Goal: Transaction & Acquisition: Purchase product/service

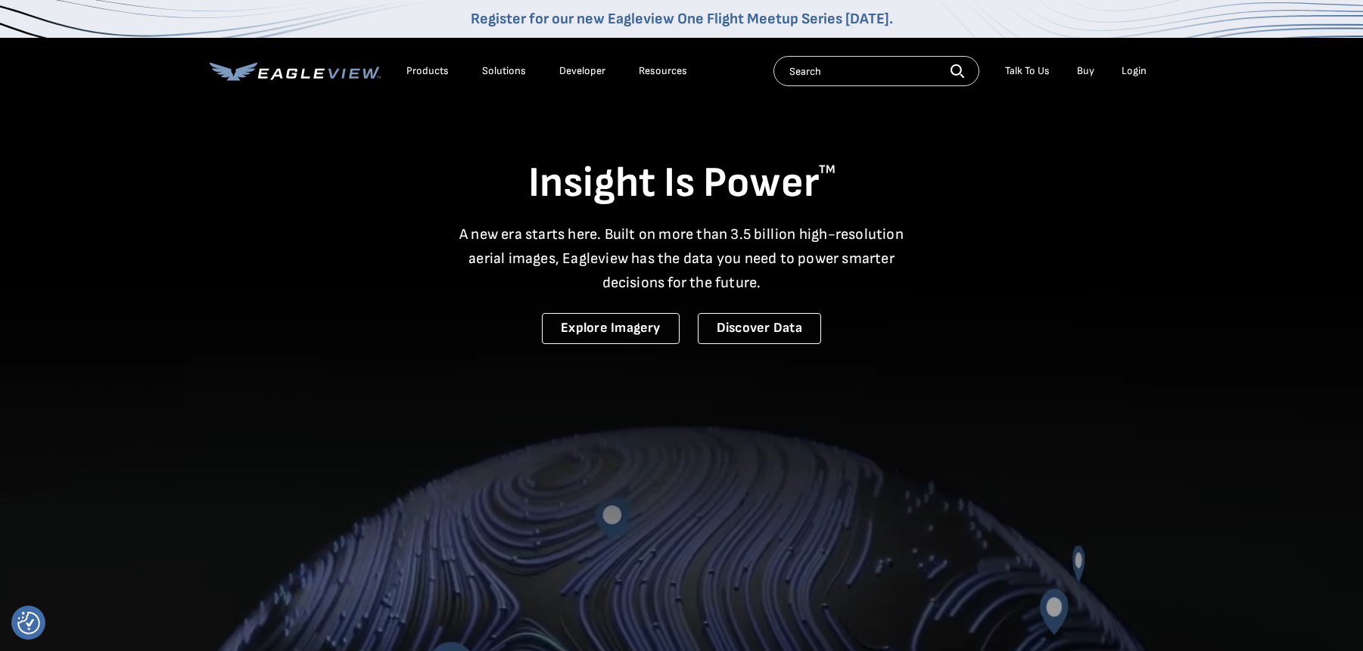
click at [1131, 64] on li "Login" at bounding box center [1134, 71] width 40 height 23
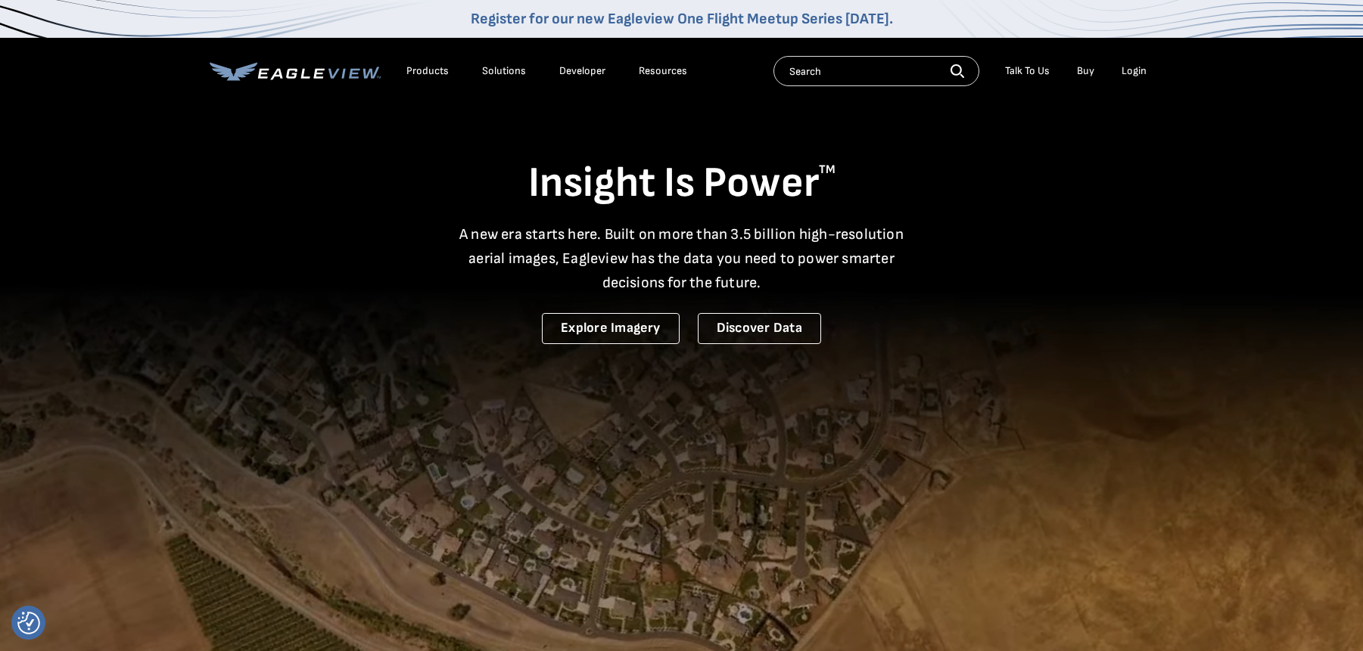
click at [1131, 68] on div "Login" at bounding box center [1133, 71] width 25 height 14
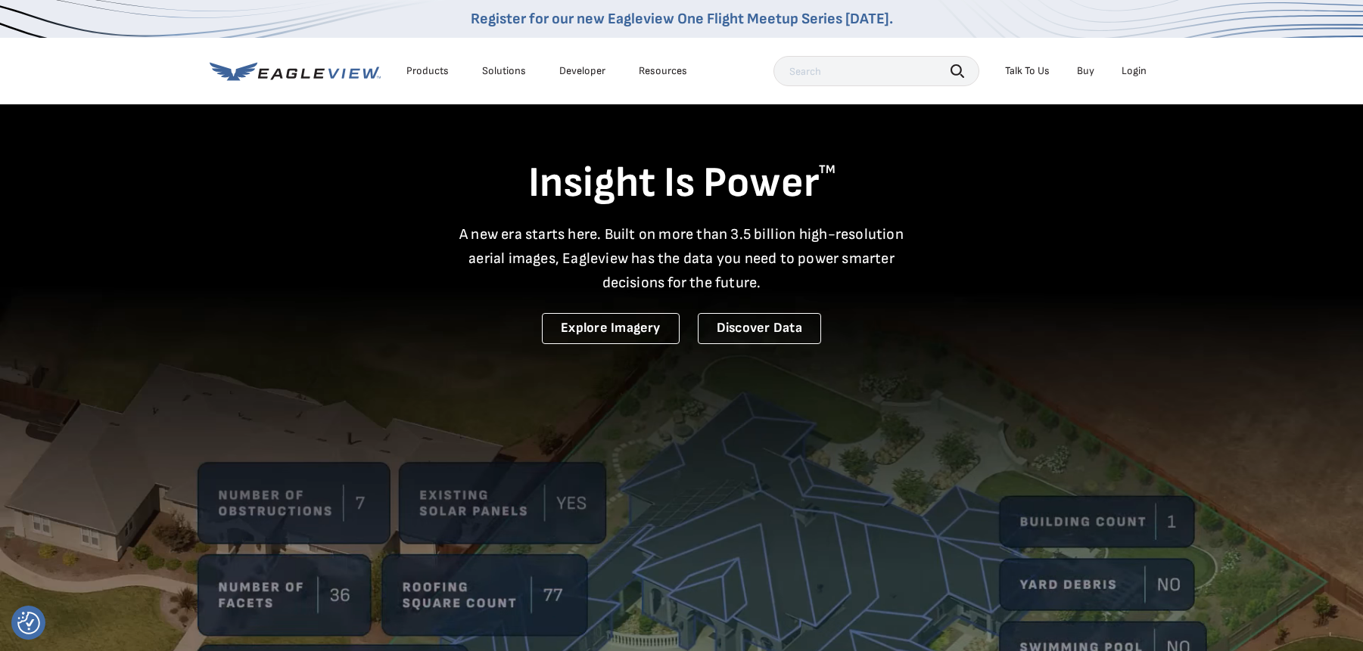
click at [1138, 70] on div "Login" at bounding box center [1133, 71] width 25 height 14
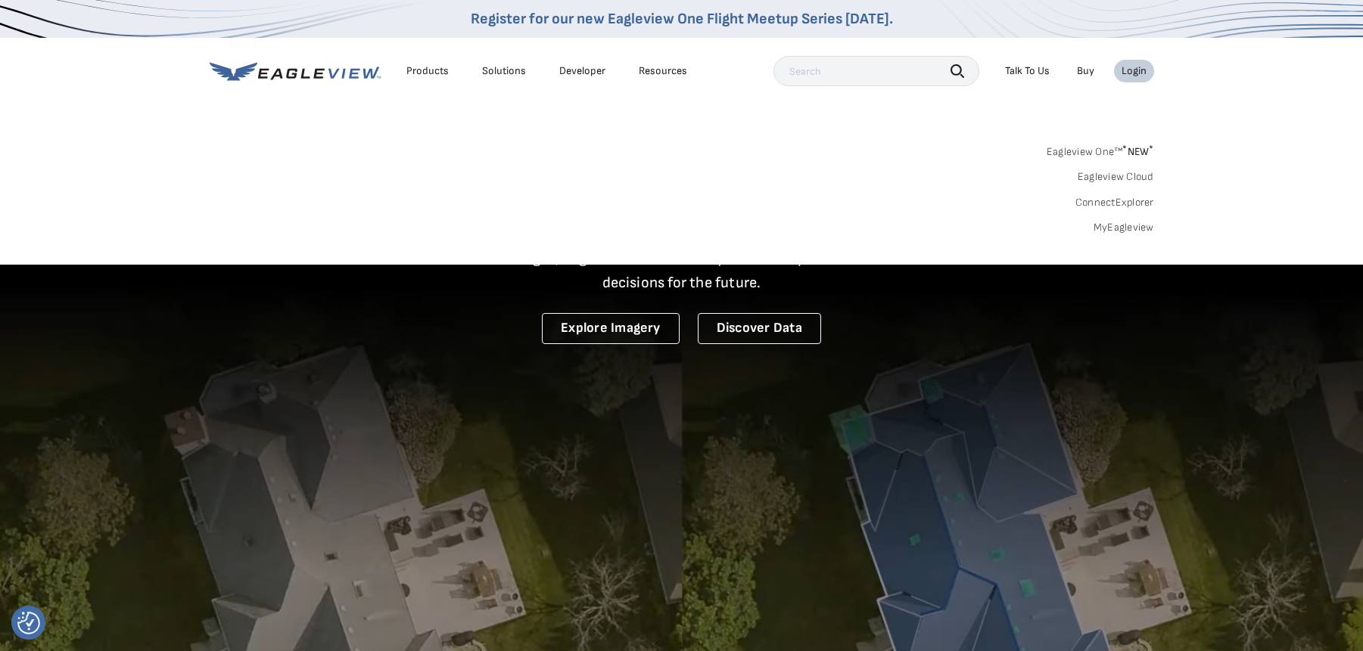
click at [1110, 231] on link "MyEagleview" at bounding box center [1123, 228] width 61 height 14
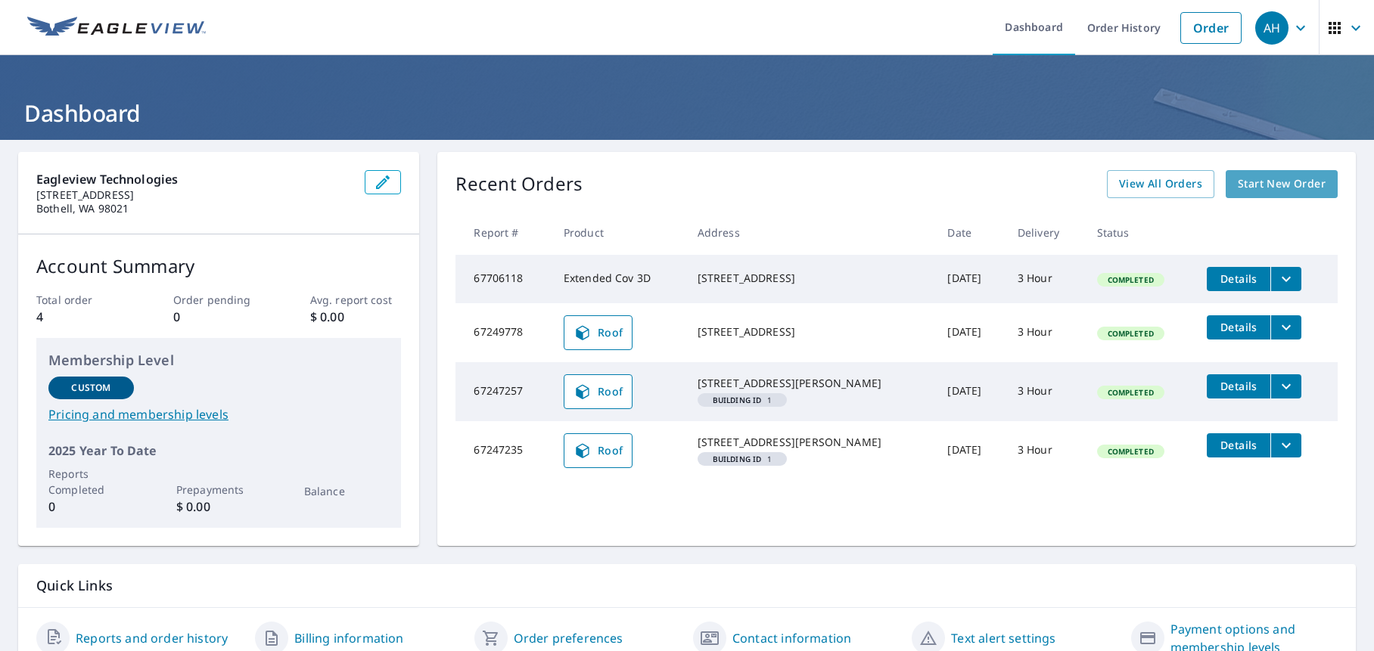
click at [1238, 182] on span "Start New Order" at bounding box center [1282, 184] width 88 height 19
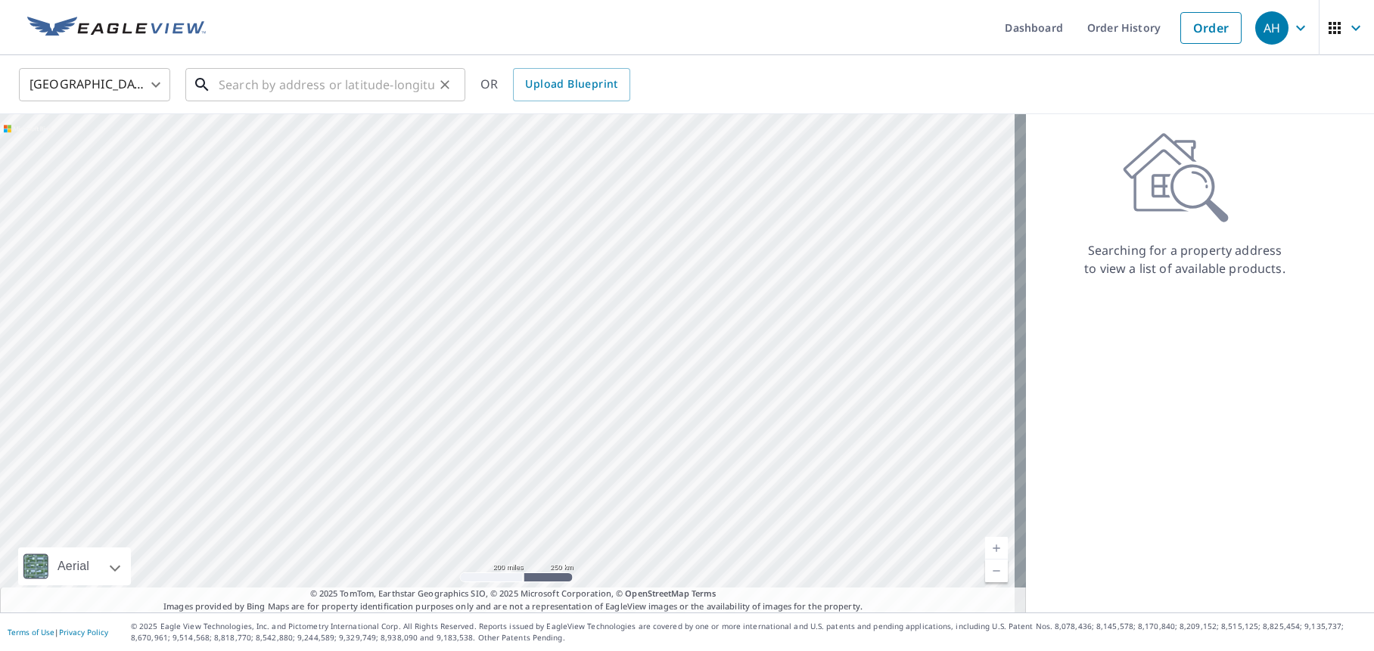
click at [352, 74] on input "text" at bounding box center [327, 85] width 216 height 42
click at [1014, 37] on link "Dashboard" at bounding box center [1034, 27] width 82 height 55
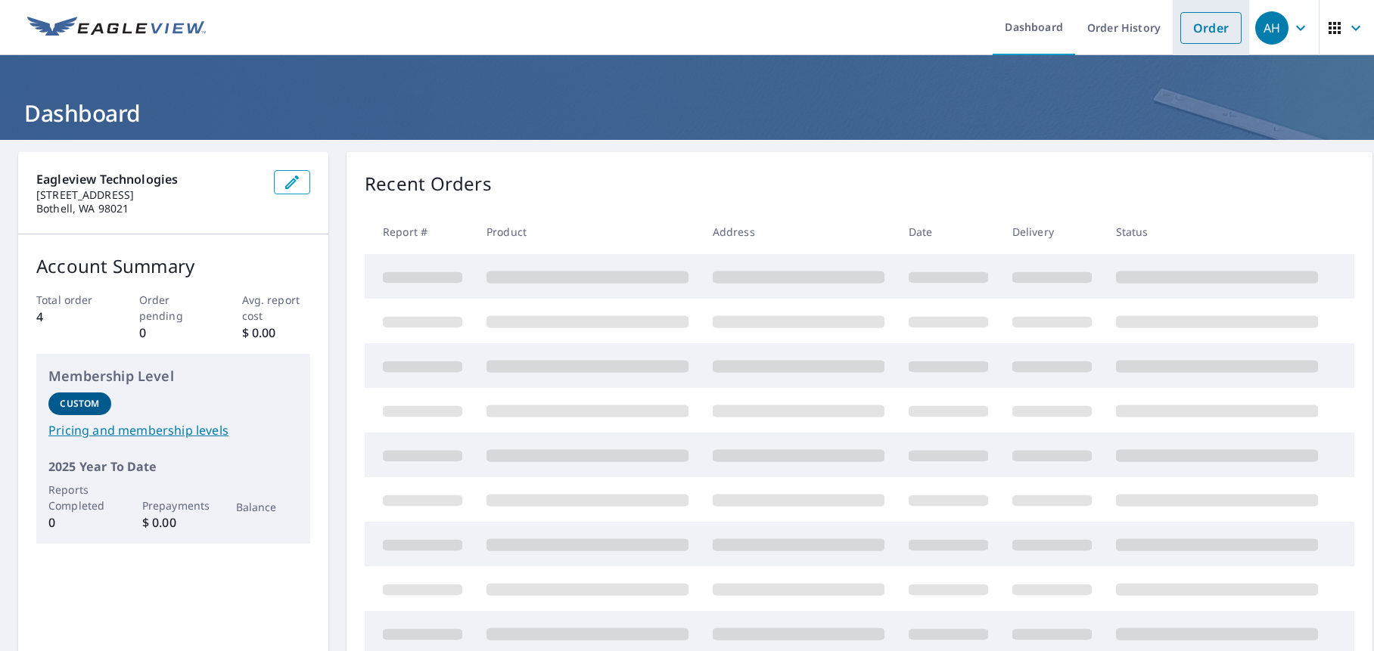
click at [1192, 20] on link "Order" at bounding box center [1210, 28] width 61 height 32
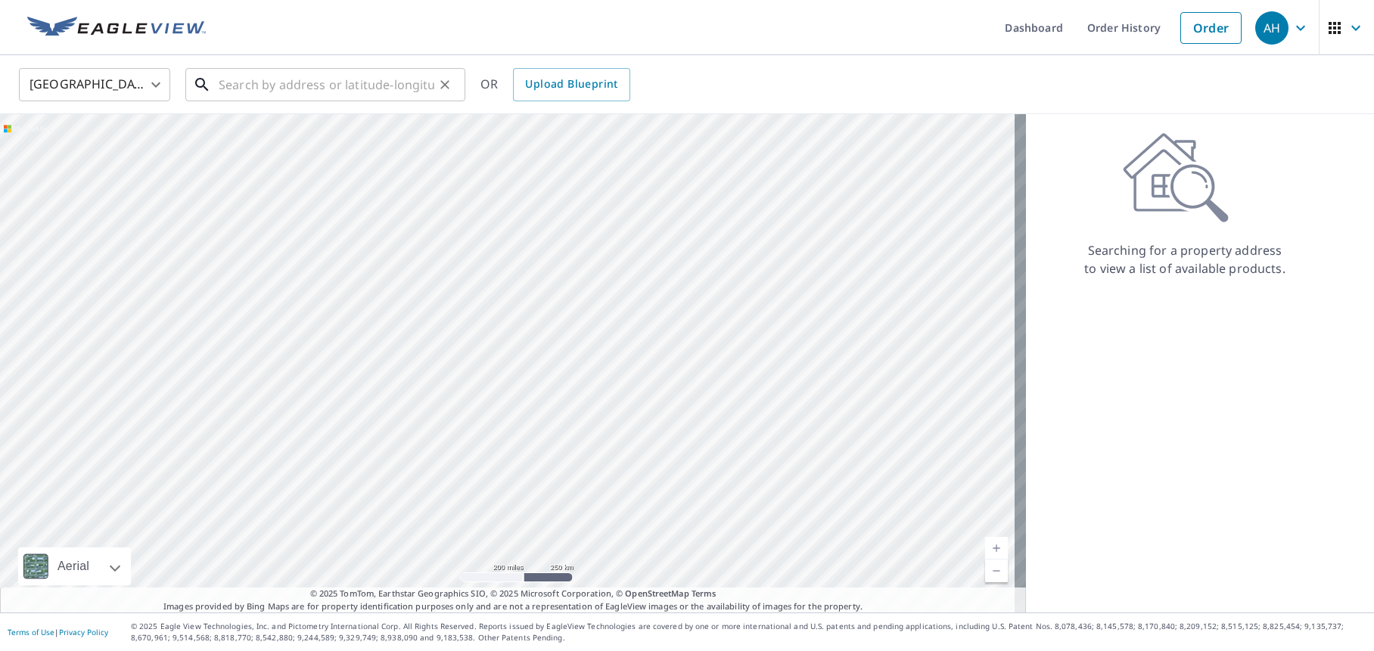
click at [362, 84] on input "text" at bounding box center [327, 85] width 216 height 42
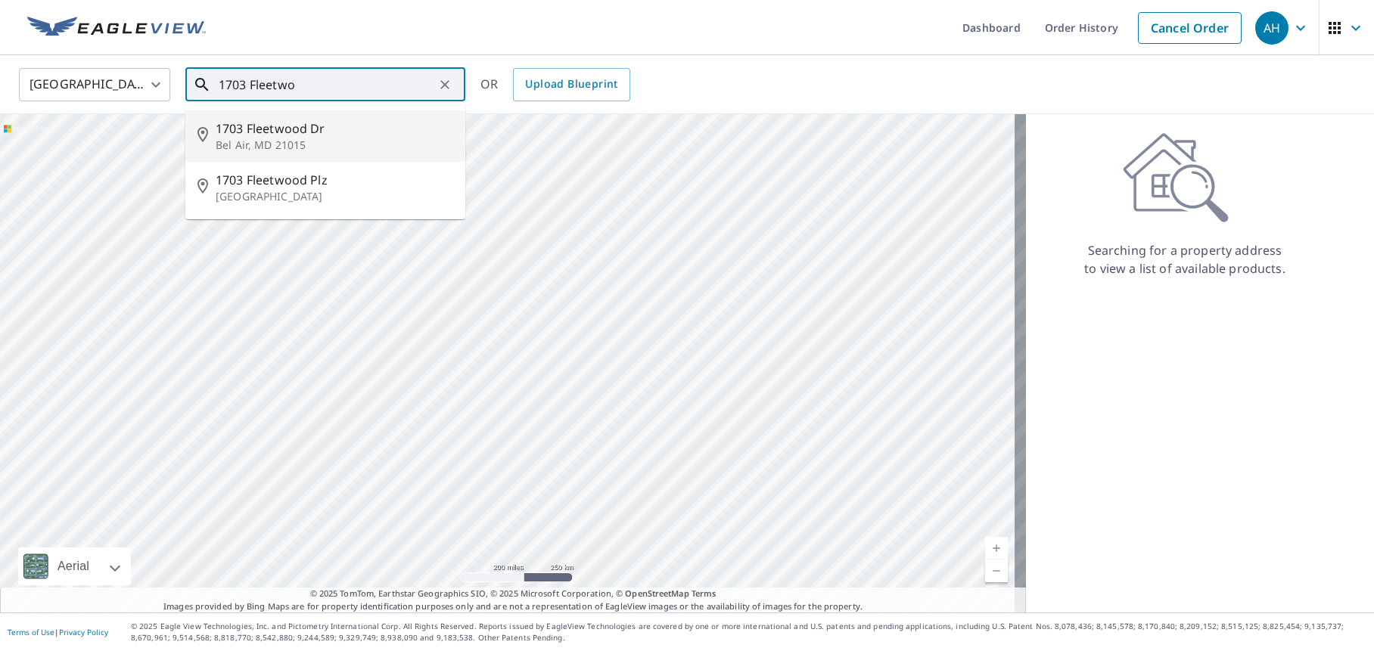
click at [281, 125] on span "1703 Fleetwood Dr" at bounding box center [335, 129] width 238 height 18
type input "[STREET_ADDRESS][PERSON_NAME]"
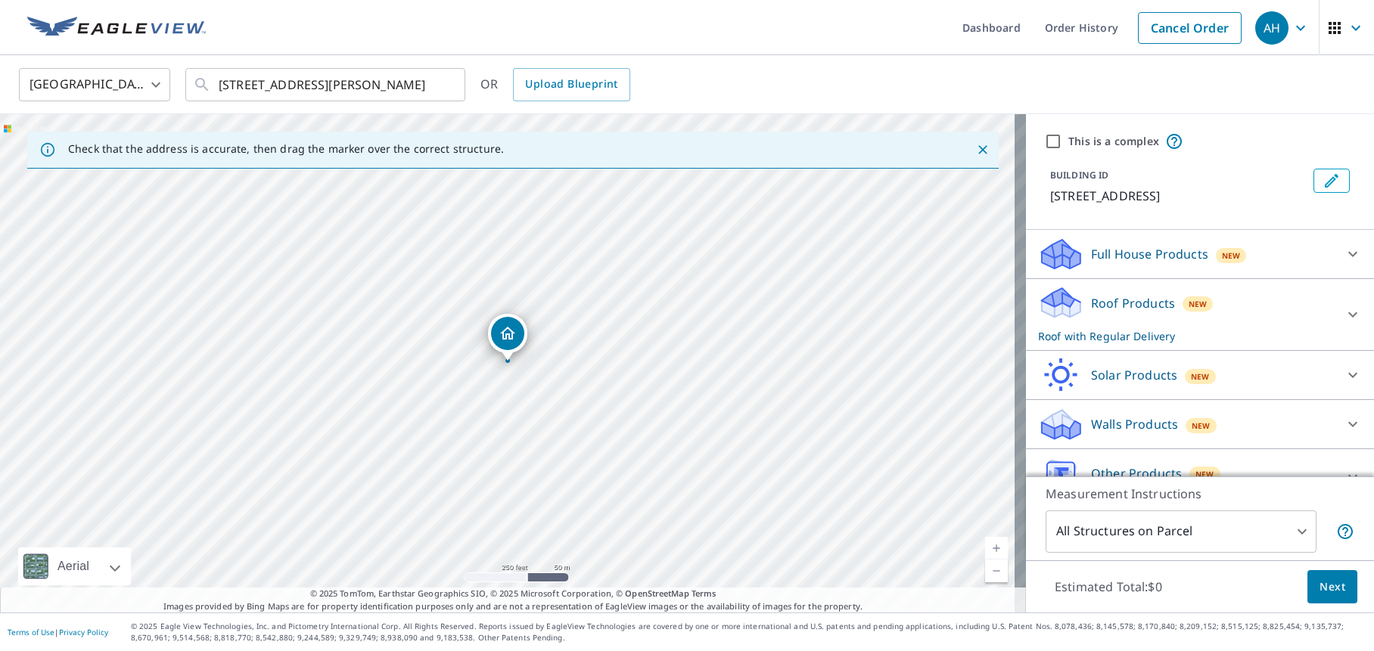
click at [1267, 253] on div "Full House Products New" at bounding box center [1186, 255] width 297 height 36
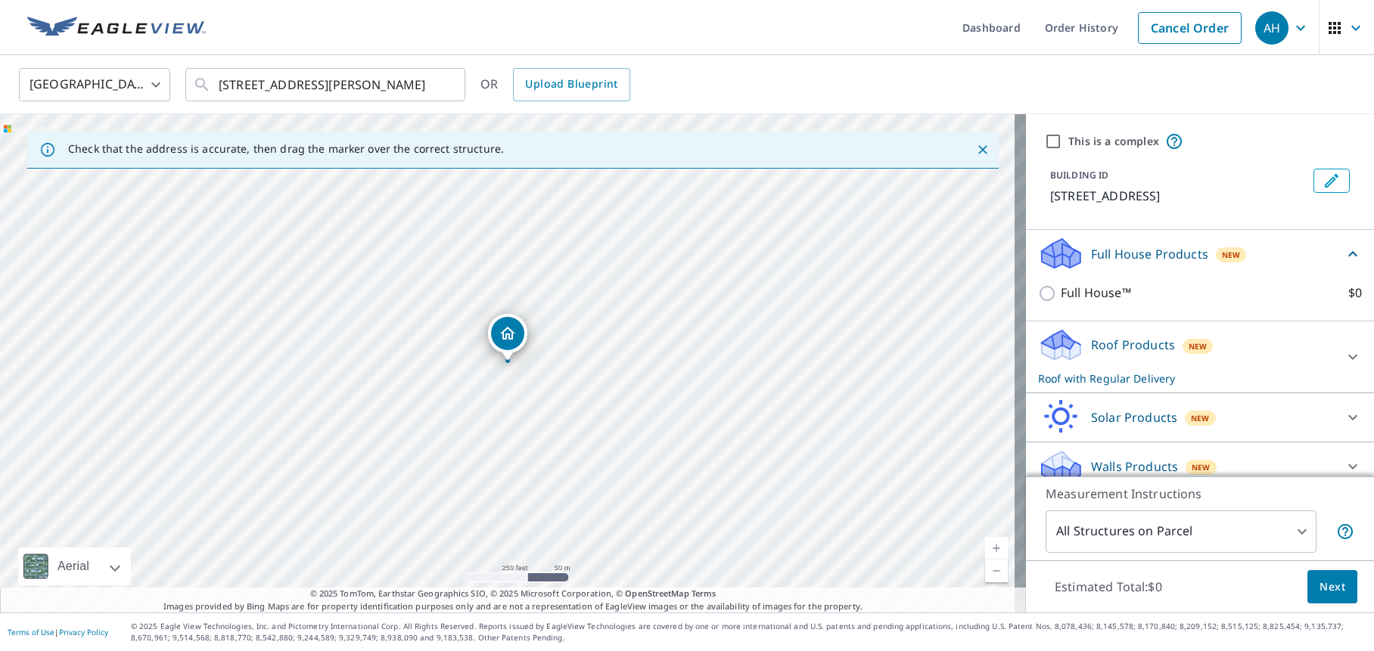
click at [1258, 334] on div "Roof Products New Roof with Regular Delivery" at bounding box center [1186, 357] width 297 height 59
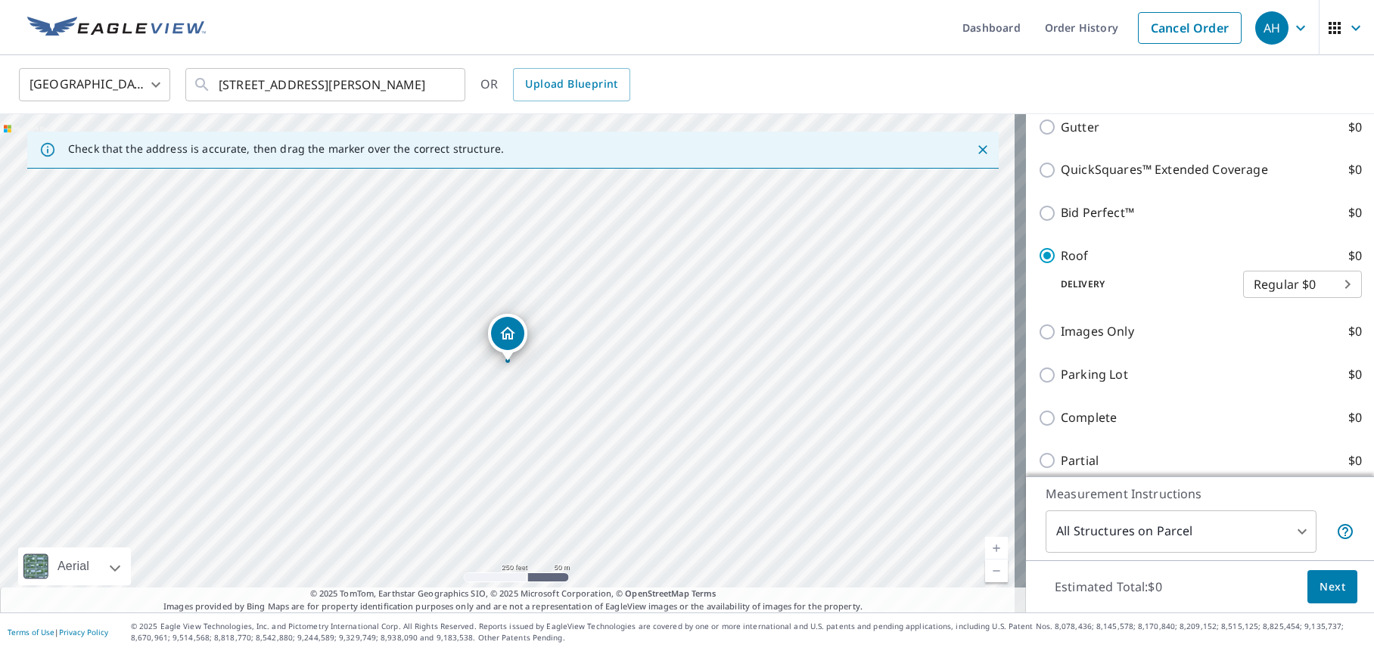
scroll to position [454, 0]
click at [1318, 284] on body "AH AH Dashboard Order History Cancel Order AH [GEOGRAPHIC_DATA] [GEOGRAPHIC_DAT…" at bounding box center [687, 325] width 1374 height 651
click at [1274, 334] on li "3 Hour $0" at bounding box center [1279, 337] width 119 height 27
type input "7"
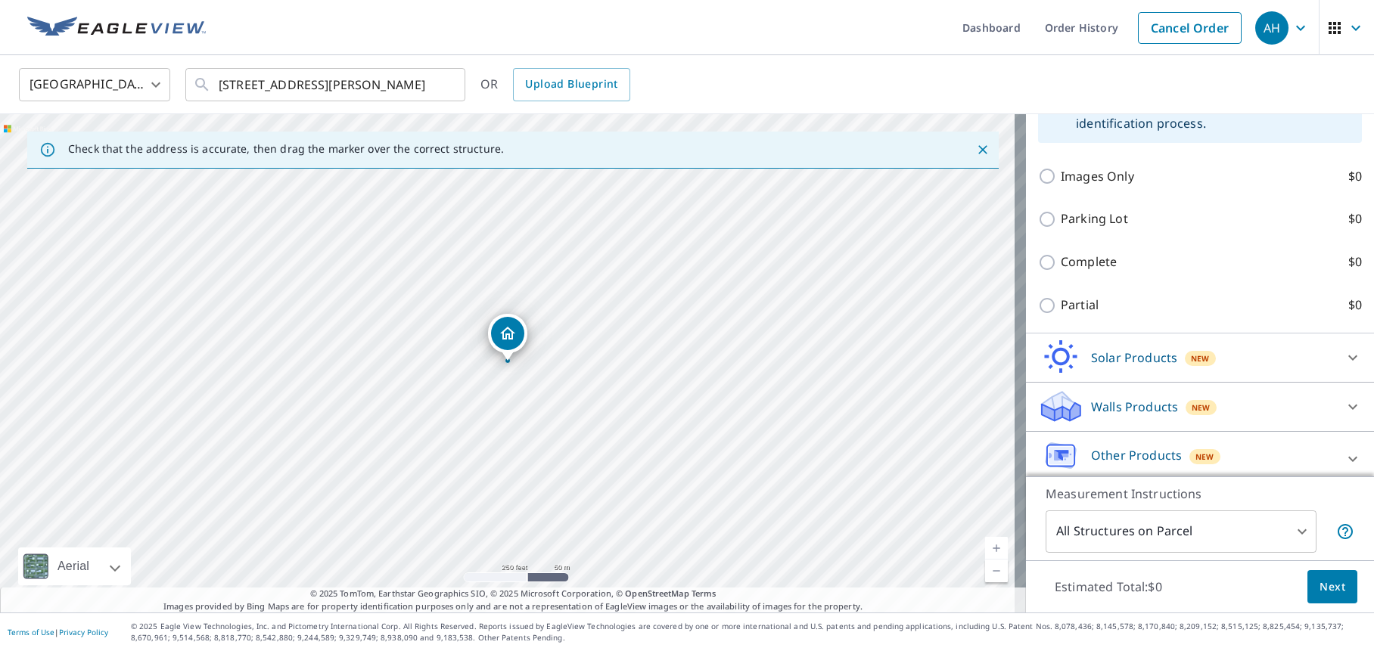
scroll to position [751, 0]
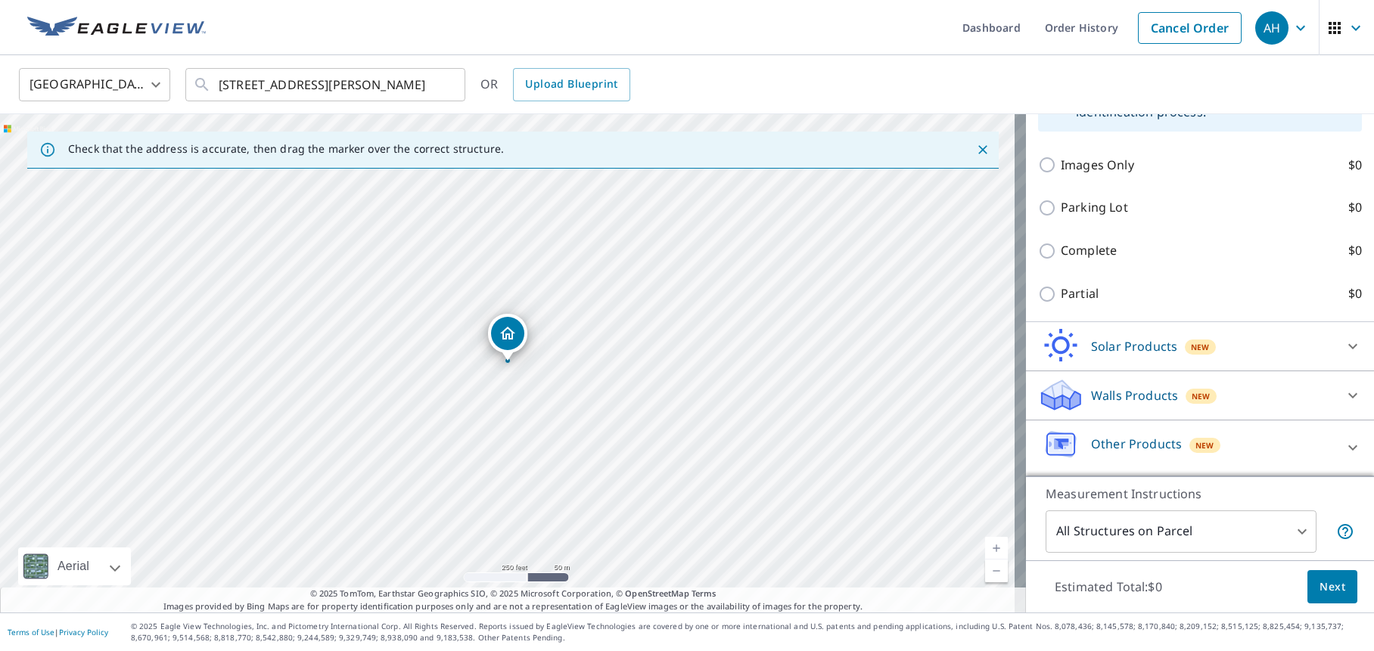
click at [1321, 592] on span "Next" at bounding box center [1332, 587] width 26 height 19
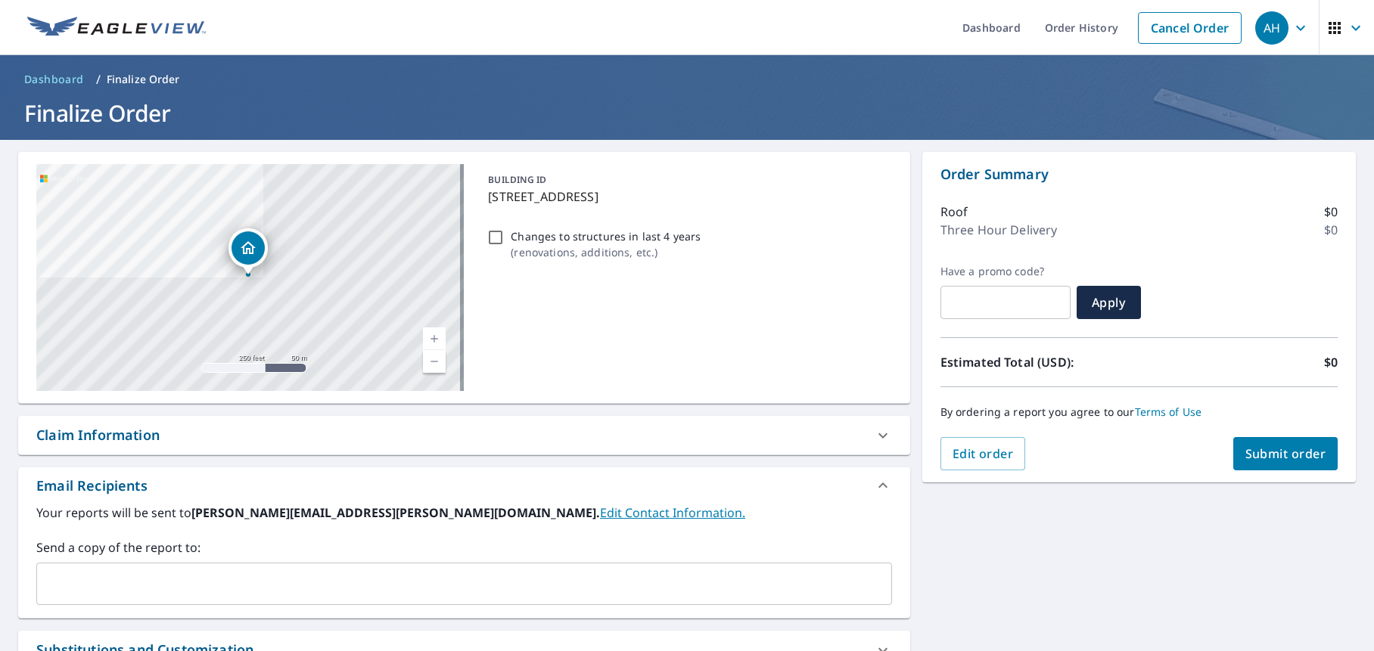
click at [372, 570] on input "text" at bounding box center [452, 584] width 819 height 29
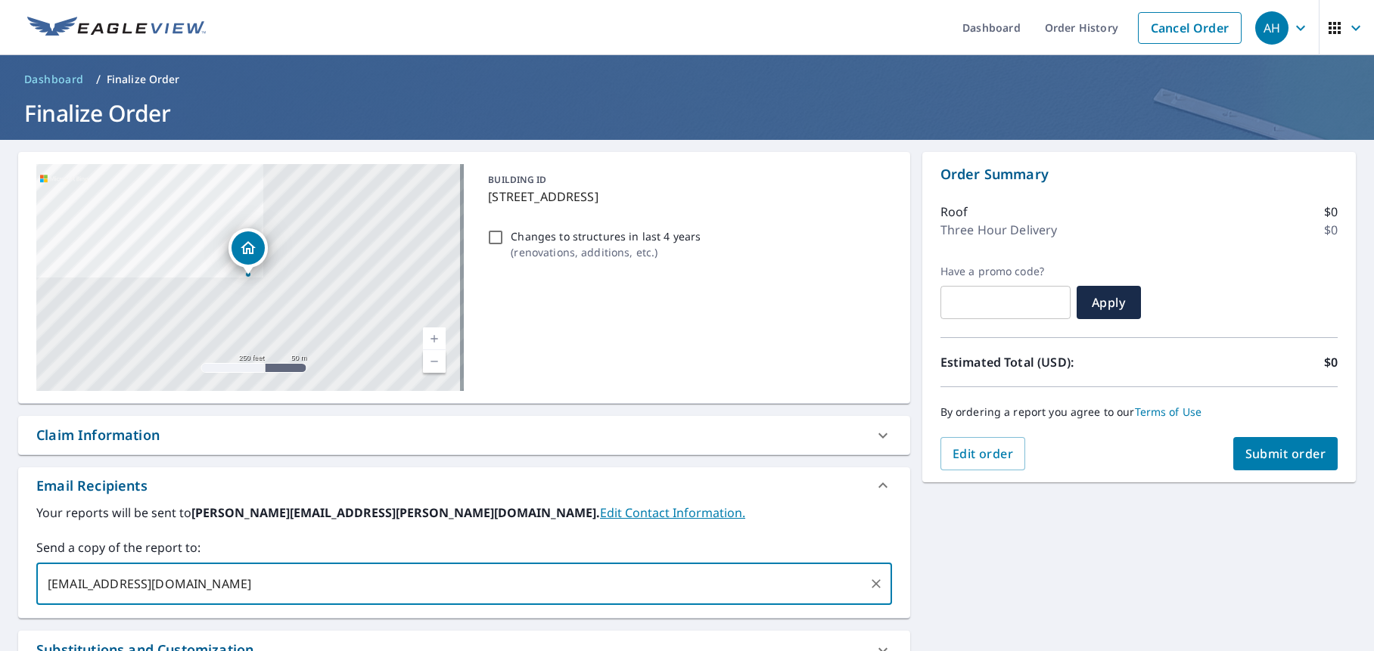
type input "[EMAIL_ADDRESS][DOMAIN_NAME]"
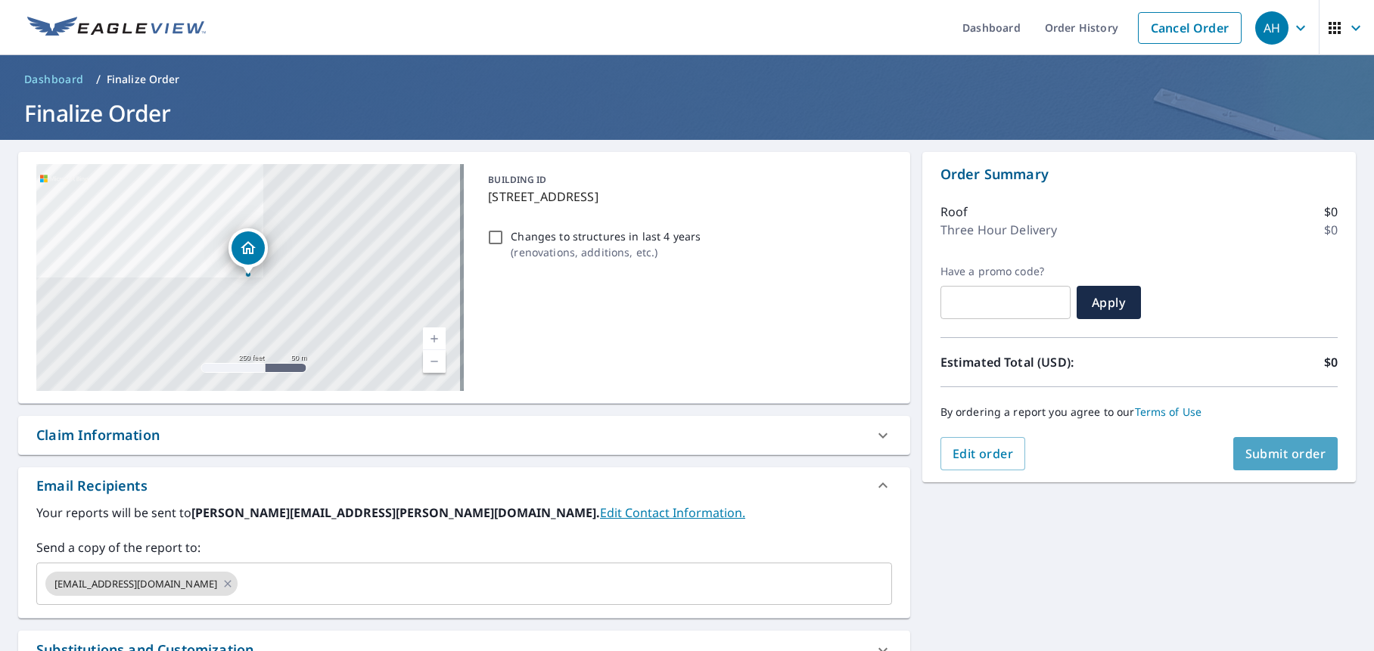
click at [1281, 455] on span "Submit order" at bounding box center [1285, 454] width 81 height 17
checkbox input "true"
